Goal: Check status

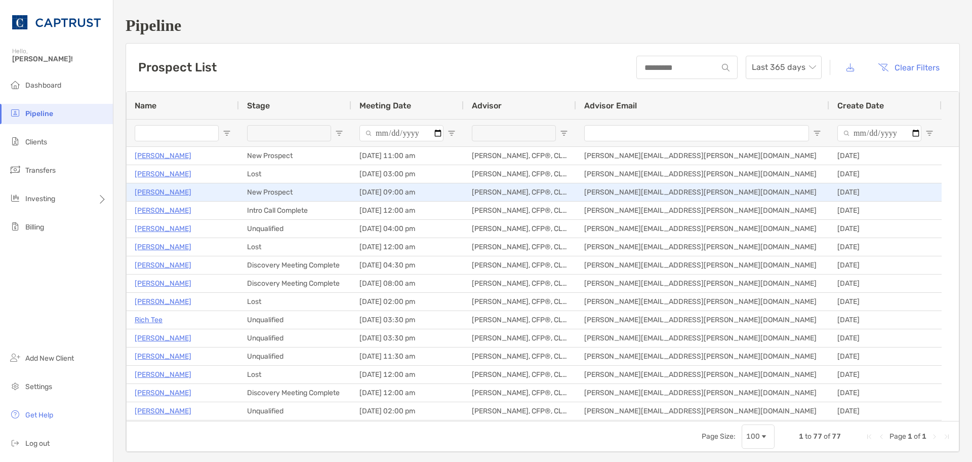
click at [182, 191] on p "[PERSON_NAME]" at bounding box center [163, 192] width 57 height 13
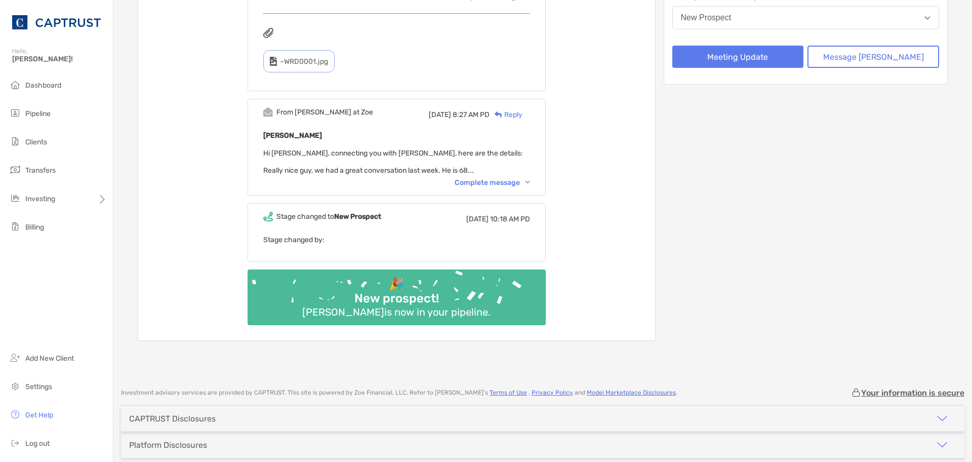
scroll to position [253, 0]
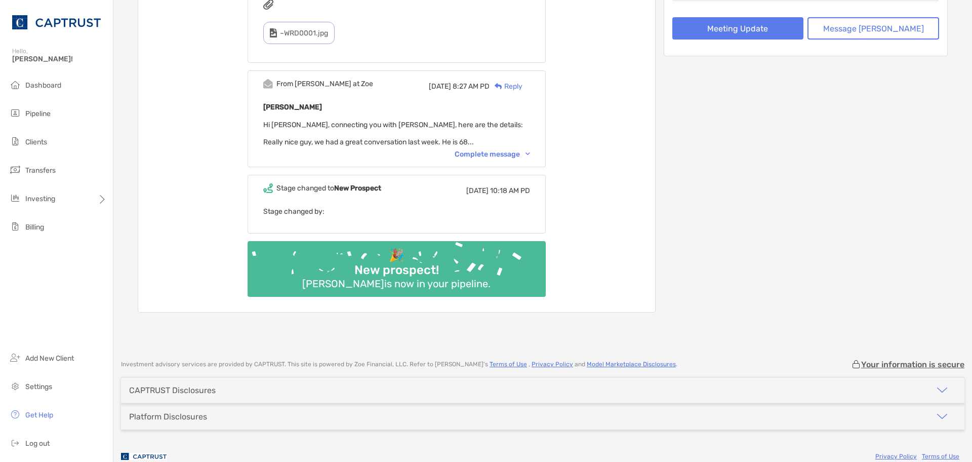
click at [484, 156] on div "Complete message" at bounding box center [492, 154] width 75 height 9
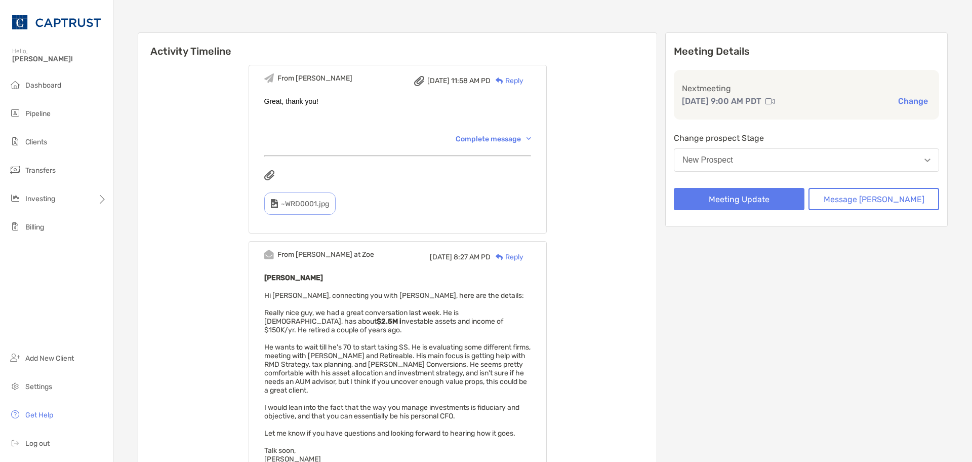
scroll to position [0, 0]
